Goal: Transaction & Acquisition: Subscribe to service/newsletter

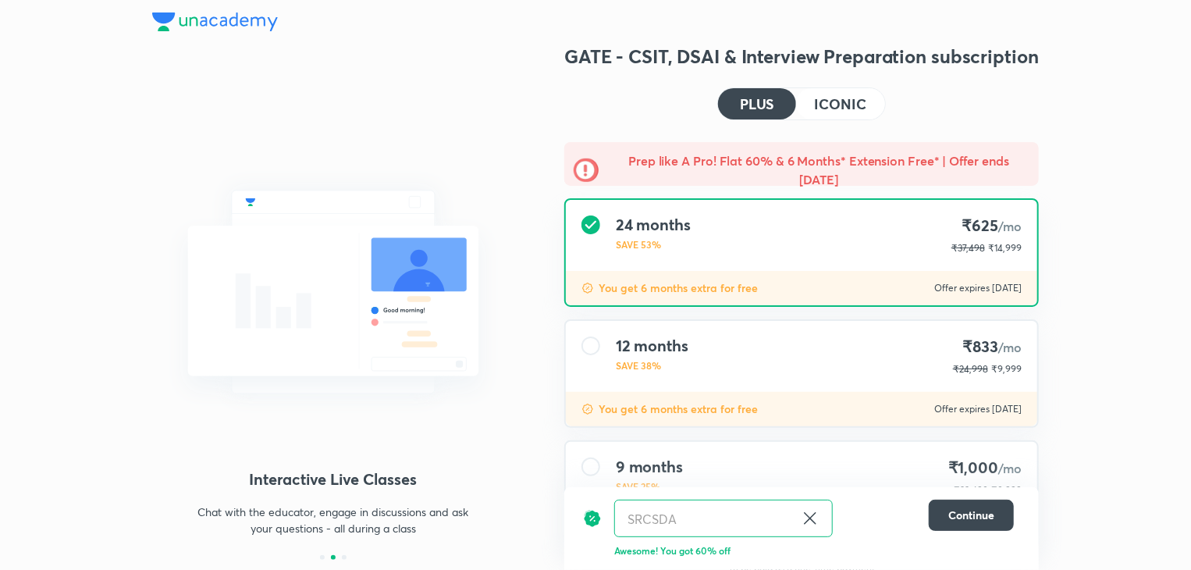
click at [865, 98] on h4 "ICONIC" at bounding box center [841, 104] width 52 height 14
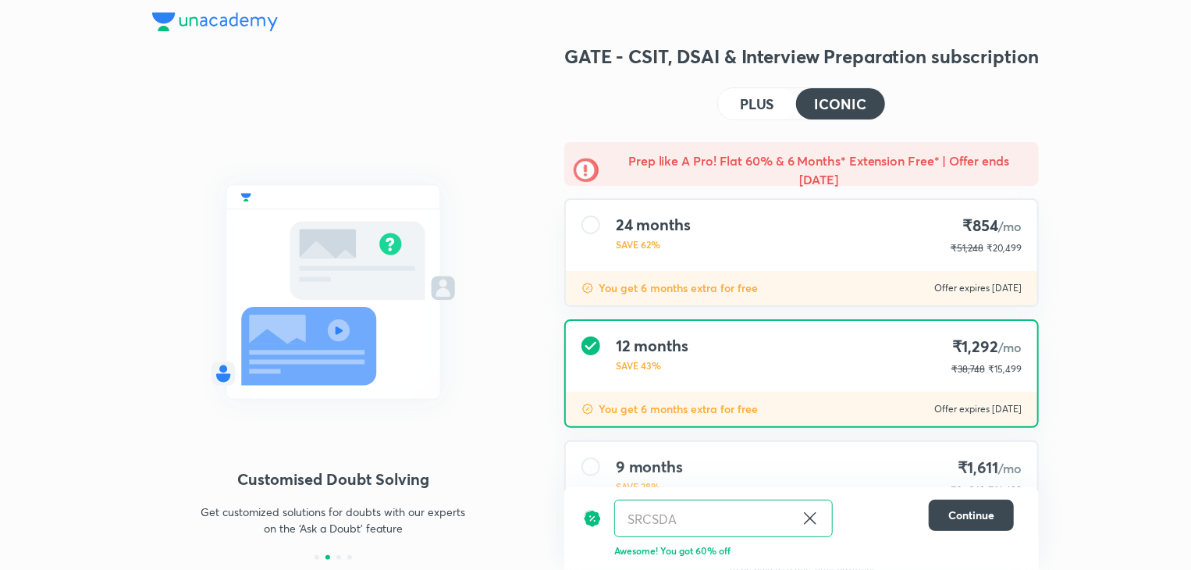
click at [813, 512] on icon at bounding box center [810, 518] width 19 height 19
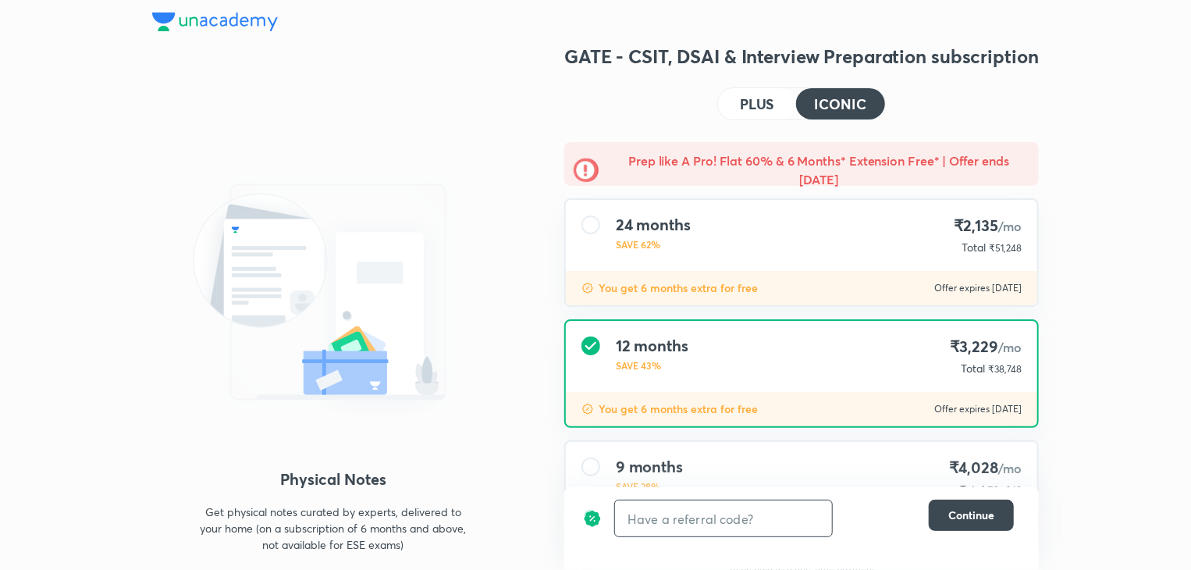
scroll to position [162, 0]
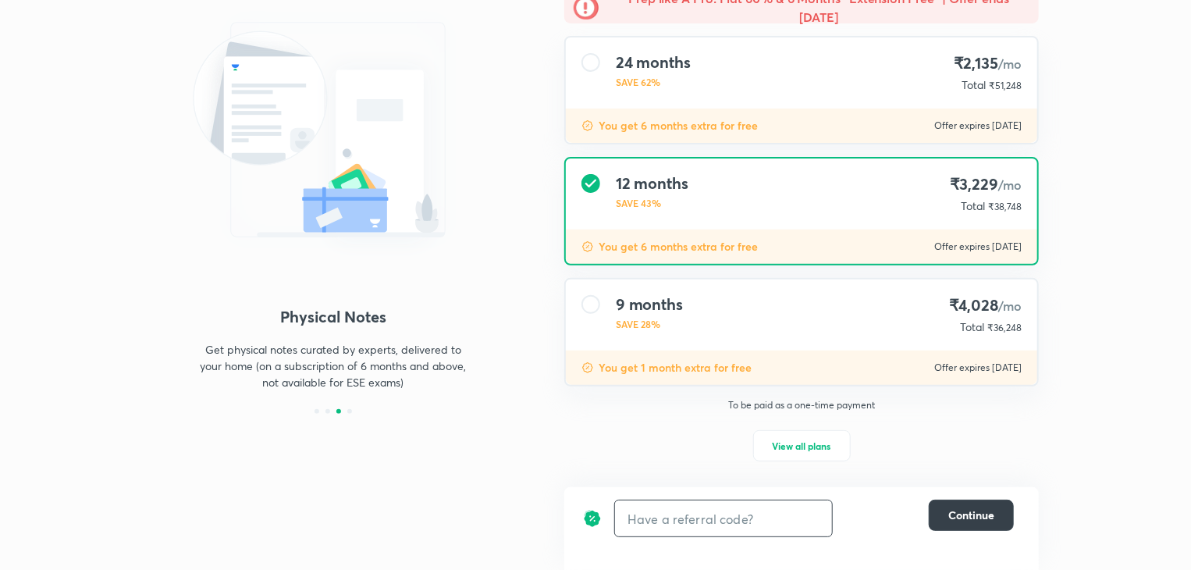
click at [957, 507] on span "Continue" at bounding box center [972, 515] width 46 height 16
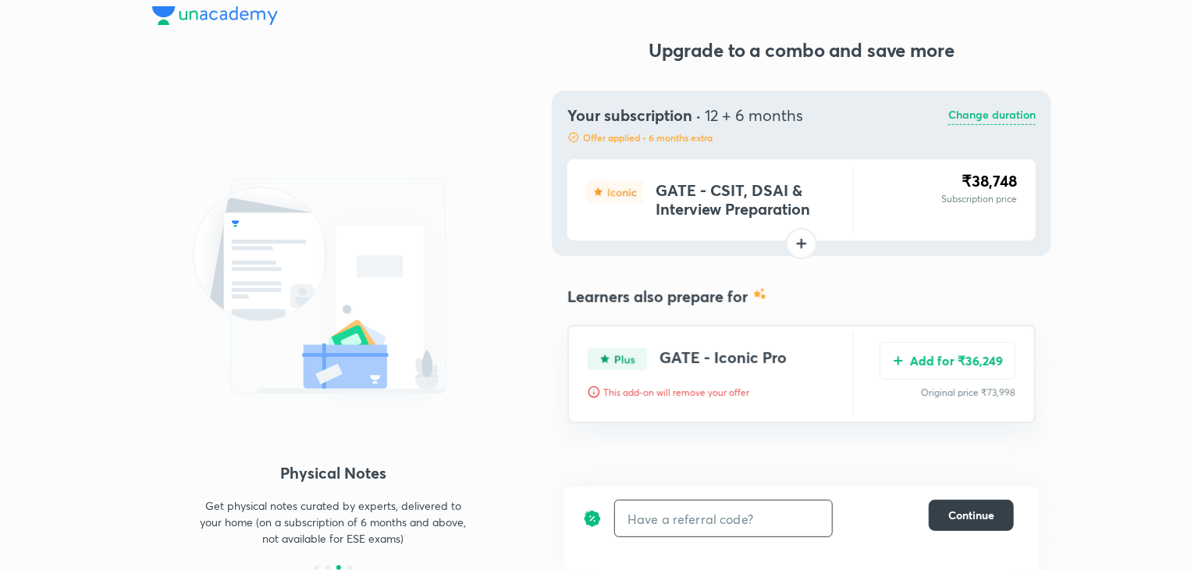
scroll to position [0, 0]
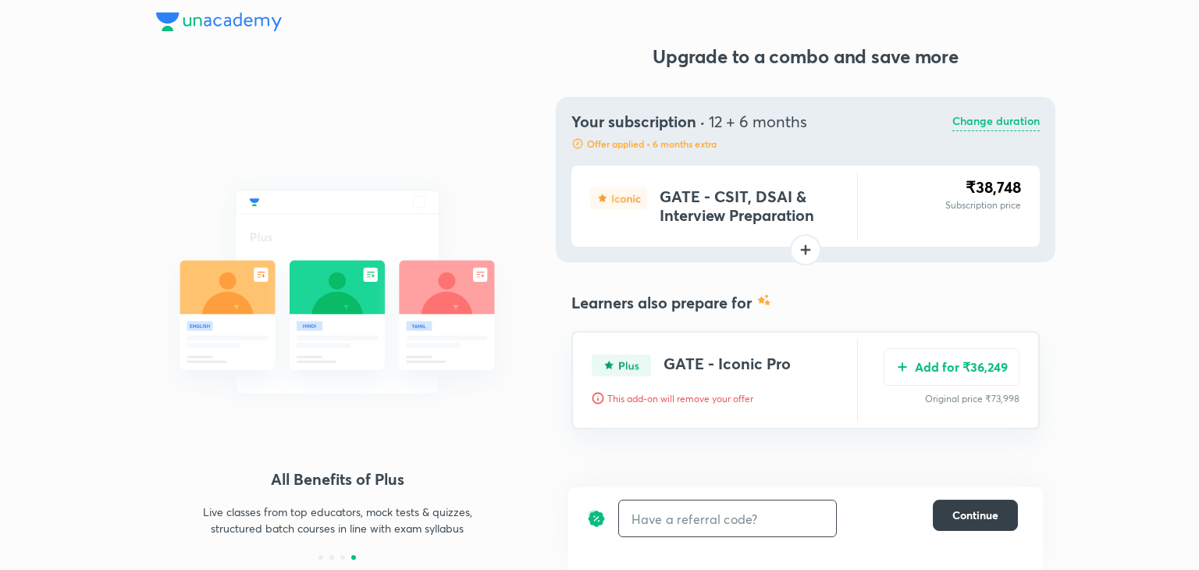
click at [957, 507] on span "Continue" at bounding box center [975, 515] width 46 height 16
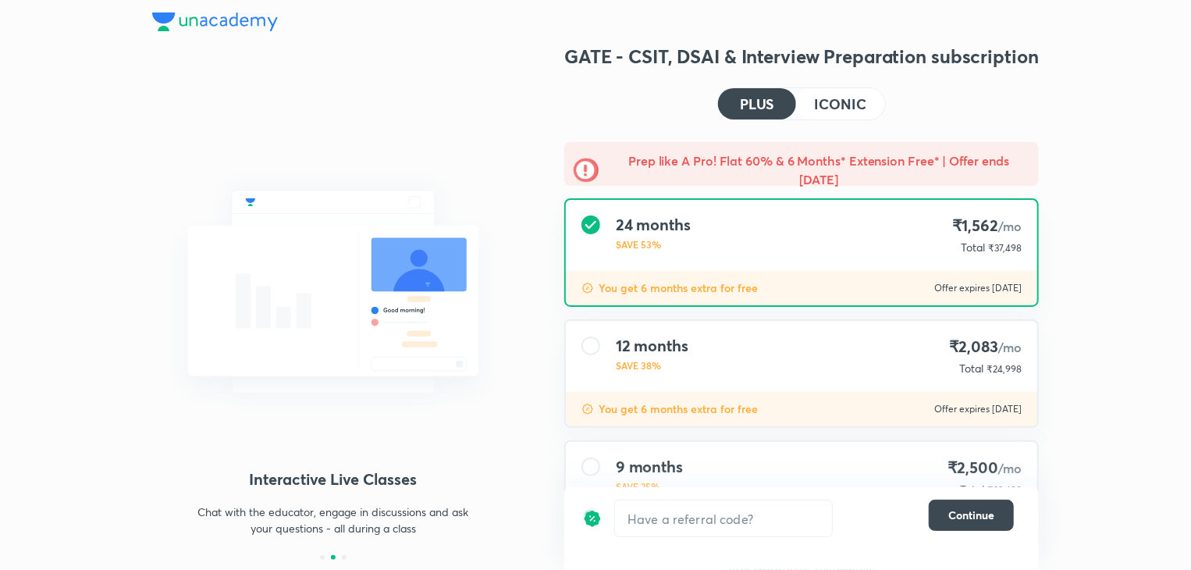
scroll to position [162, 0]
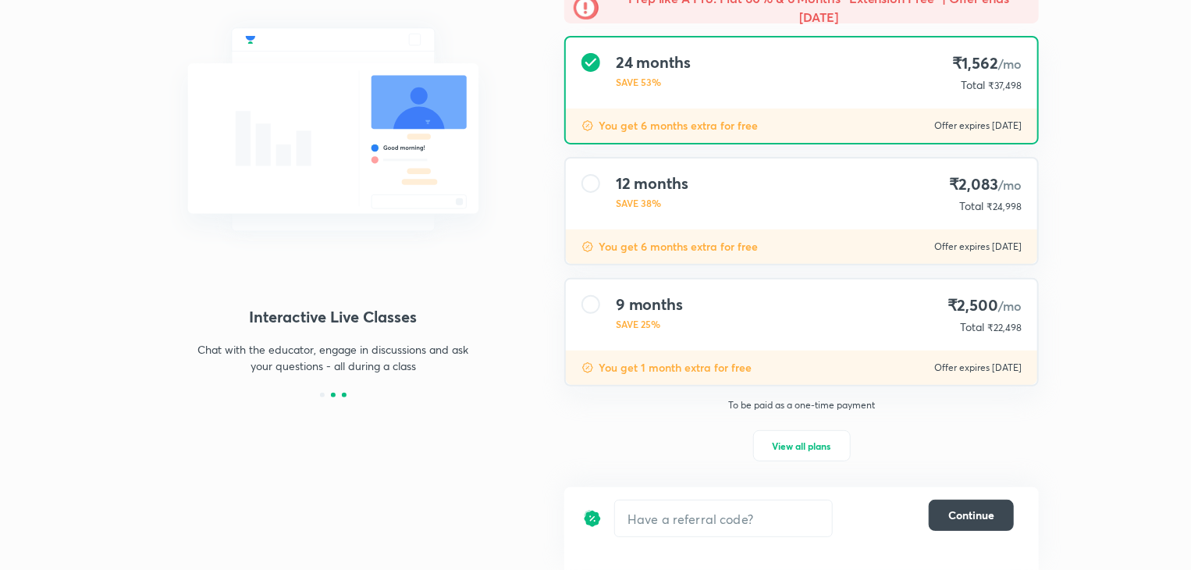
click at [343, 394] on div at bounding box center [344, 395] width 5 height 5
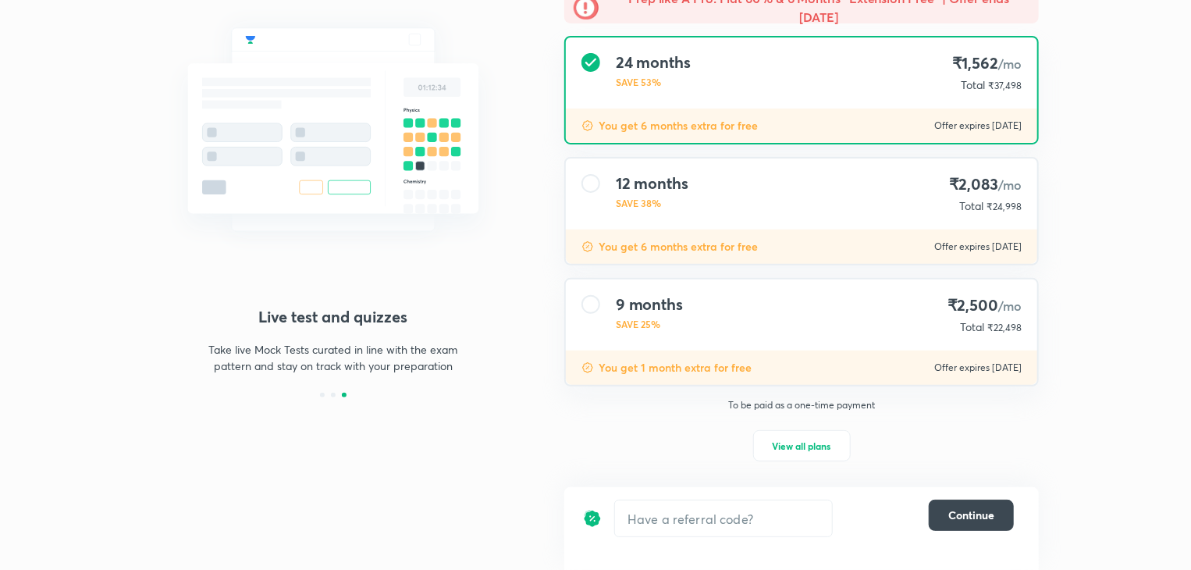
scroll to position [0, 0]
